Goal: Information Seeking & Learning: Find specific page/section

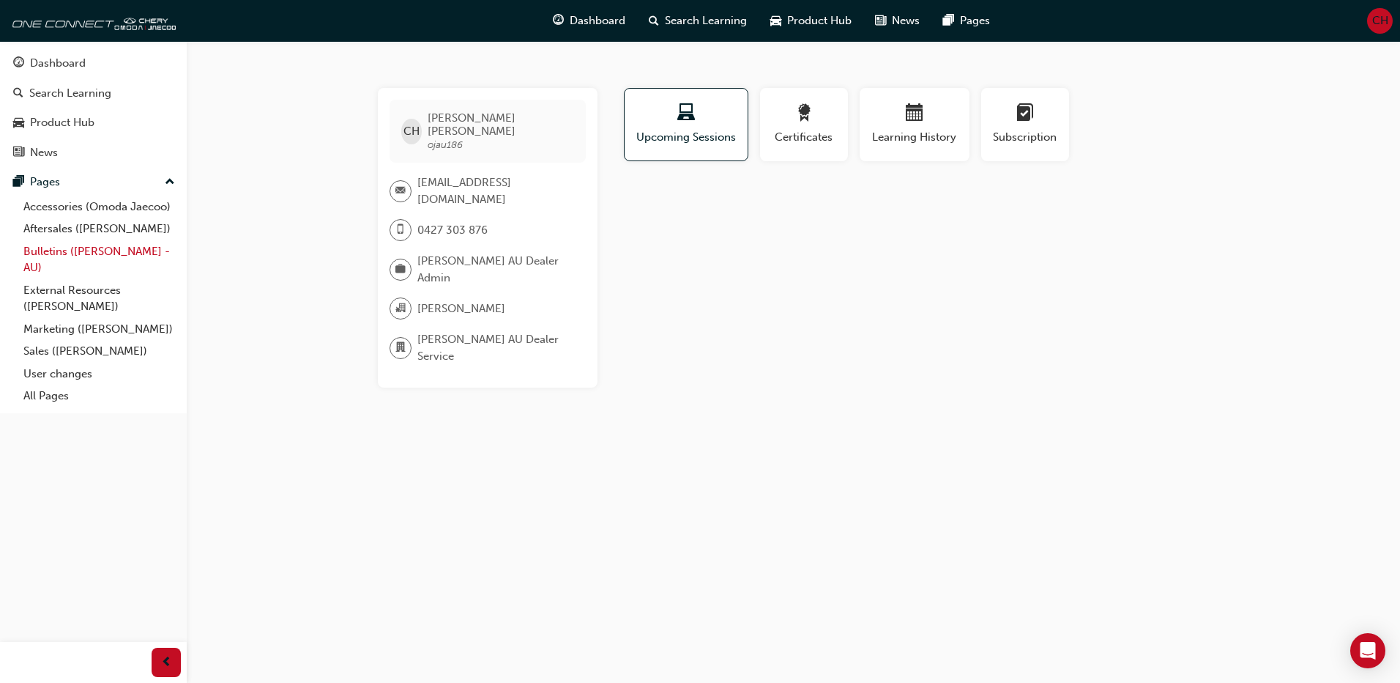
click at [83, 249] on link "Bulletins ([PERSON_NAME] - AU)" at bounding box center [99, 259] width 163 height 39
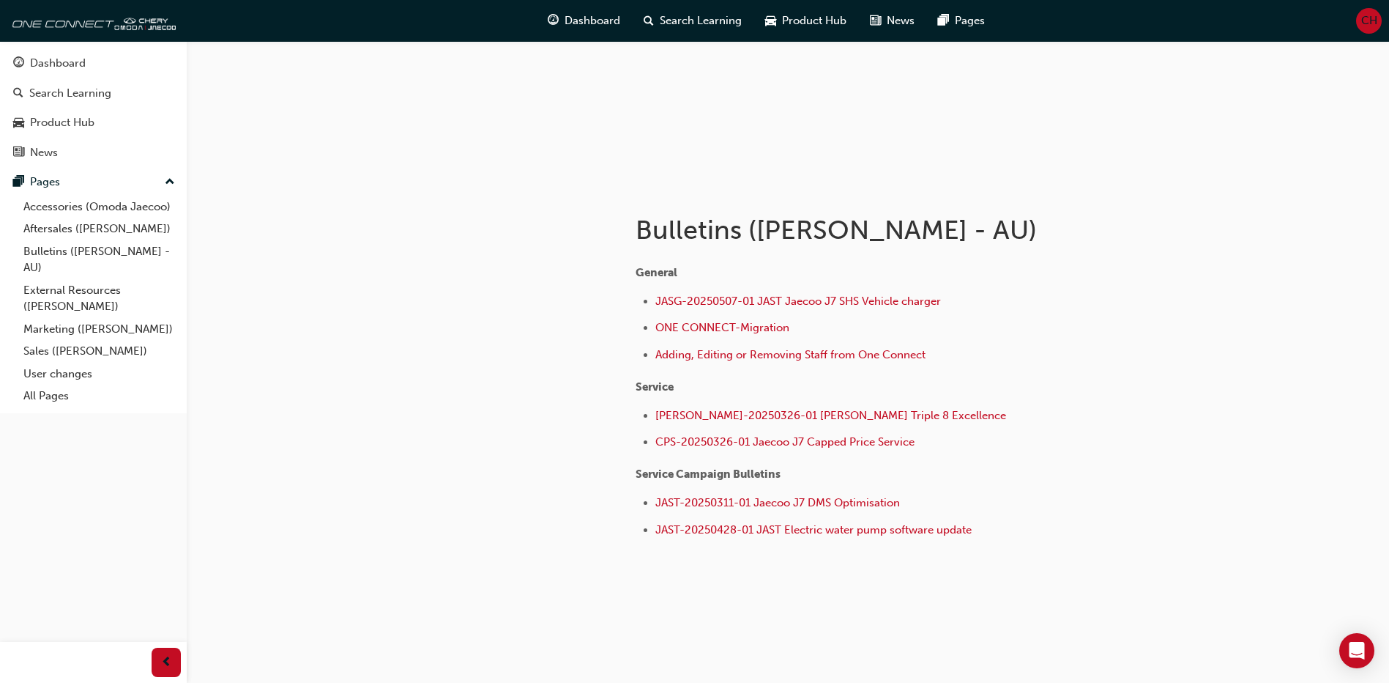
scroll to position [150, 0]
click at [51, 393] on link "All Pages" at bounding box center [99, 395] width 163 height 23
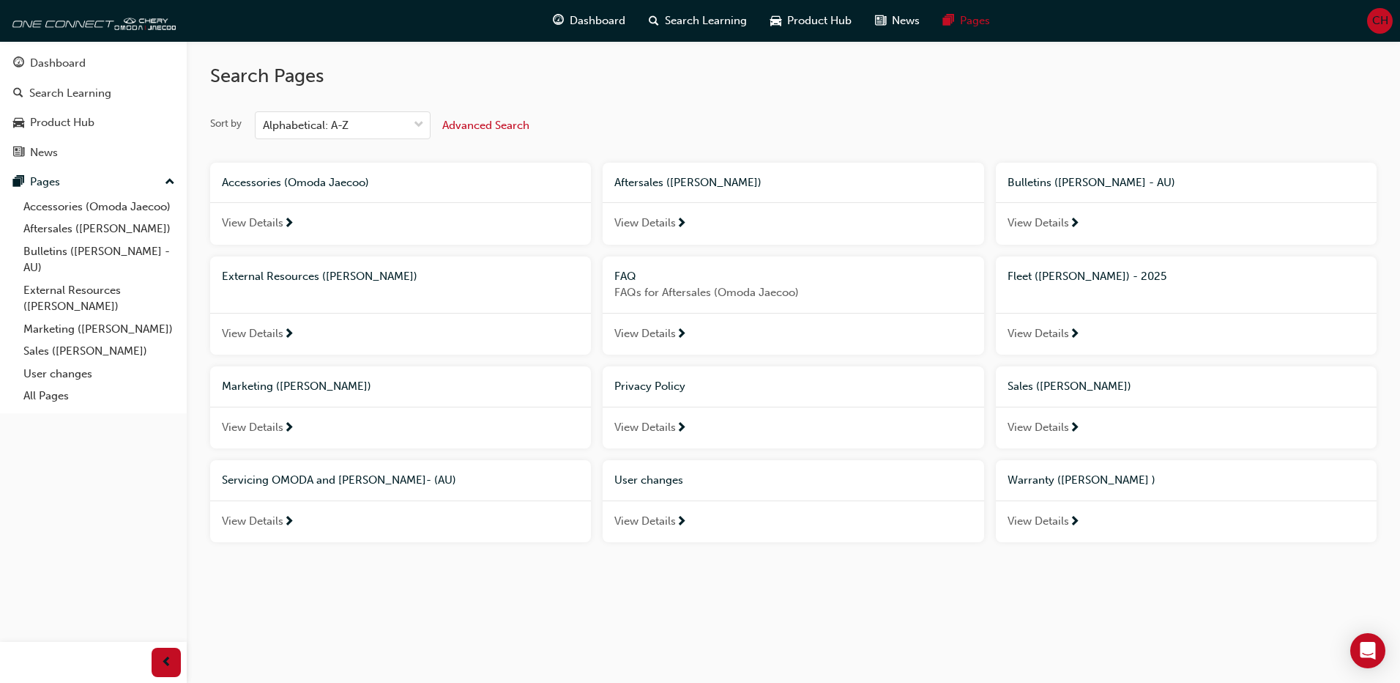
click at [488, 125] on span "Advanced Search" at bounding box center [485, 125] width 87 height 13
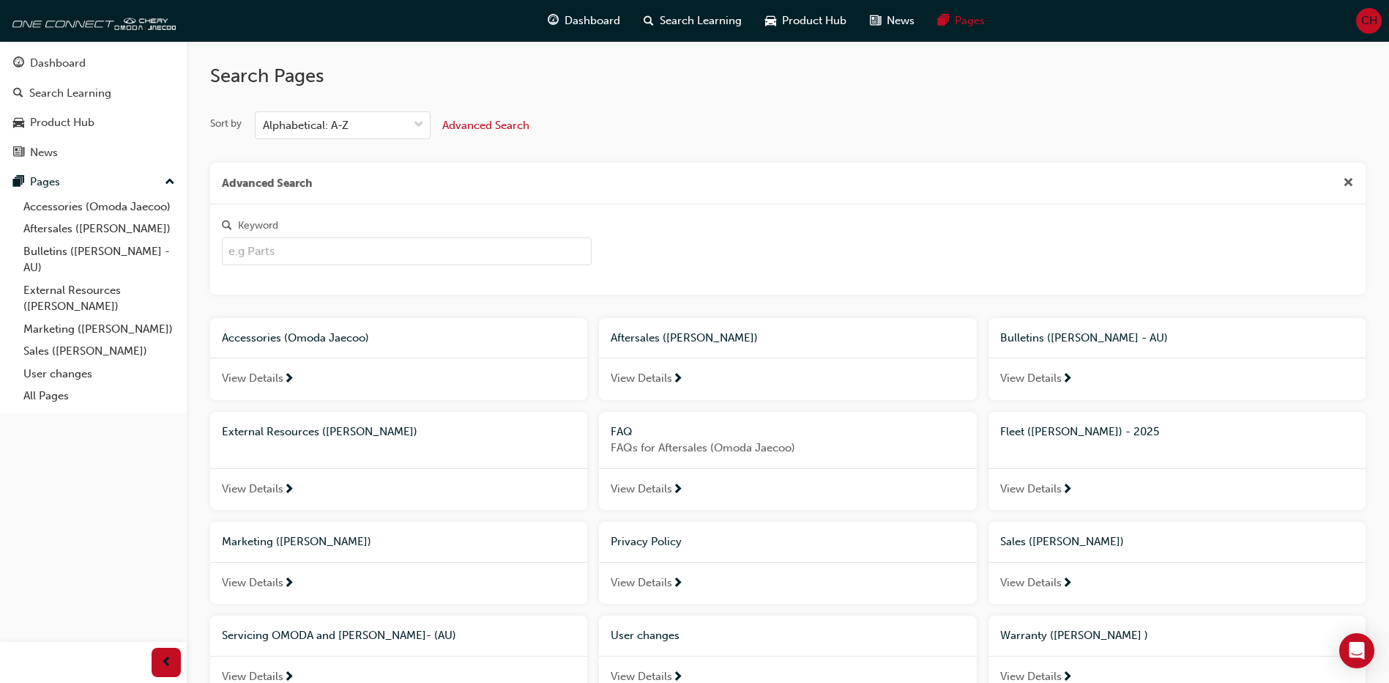
click at [273, 252] on input "Keyword" at bounding box center [407, 251] width 370 height 28
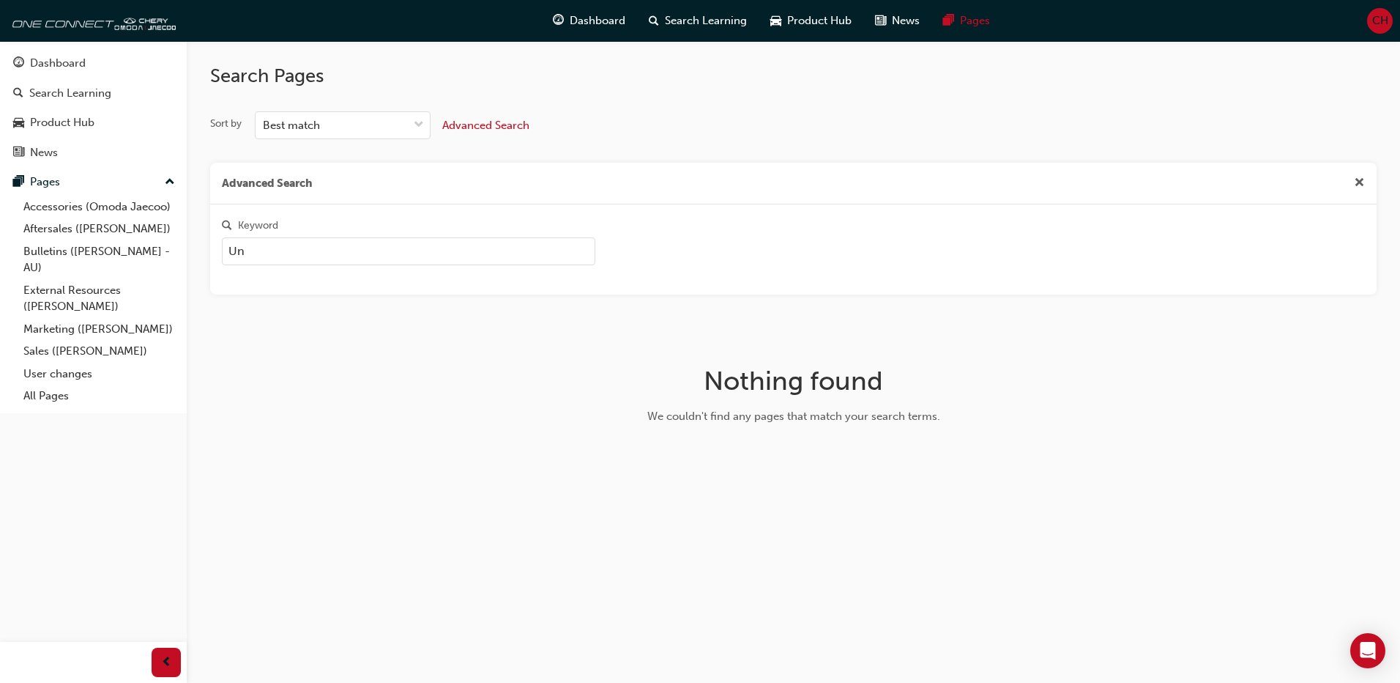
type input "U"
type input "Network Bulletin"
